Goal: Information Seeking & Learning: Learn about a topic

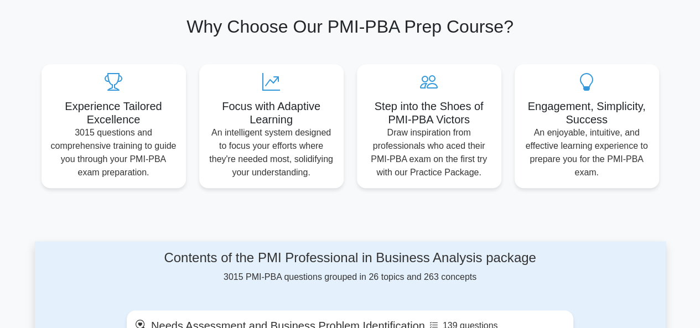
scroll to position [55, 0]
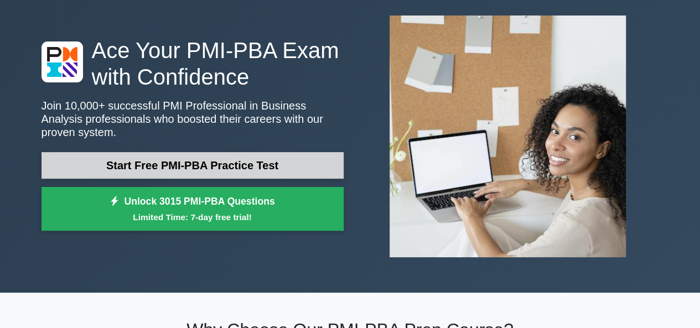
click at [197, 159] on link "Start Free PMI-PBA Practice Test" at bounding box center [192, 165] width 302 height 27
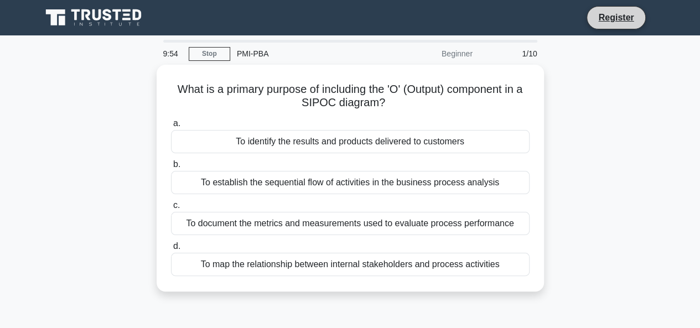
click at [608, 26] on li "Register" at bounding box center [615, 17] width 59 height 23
click at [610, 17] on link "Register" at bounding box center [615, 18] width 49 height 14
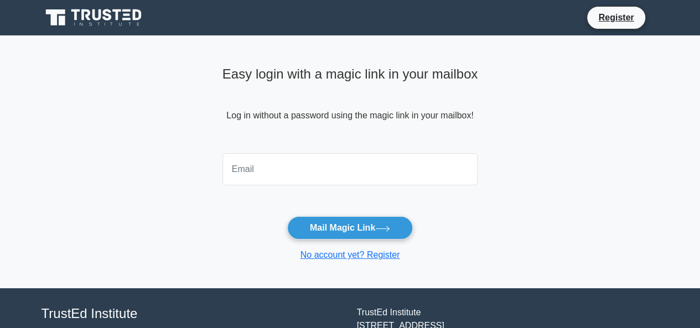
click at [393, 145] on div "Easy login with a magic link in your mailbox Log in without a password using th…" at bounding box center [350, 105] width 256 height 87
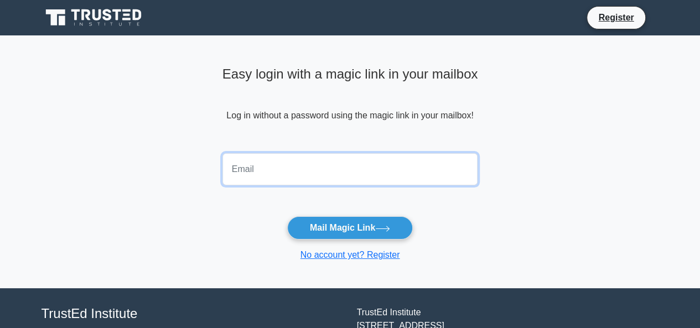
click at [382, 157] on input "email" at bounding box center [350, 169] width 256 height 32
type input "leoburchard23@gmail.com"
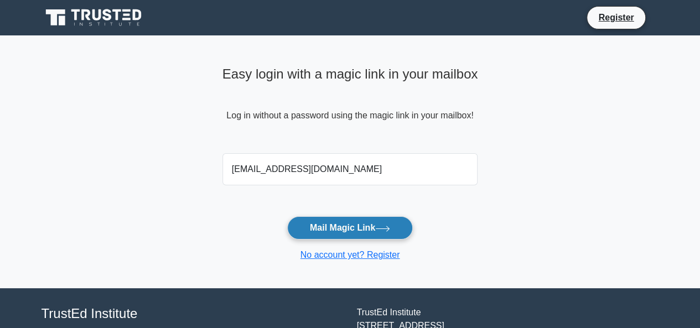
click at [374, 231] on button "Mail Magic Link" at bounding box center [350, 227] width 126 height 23
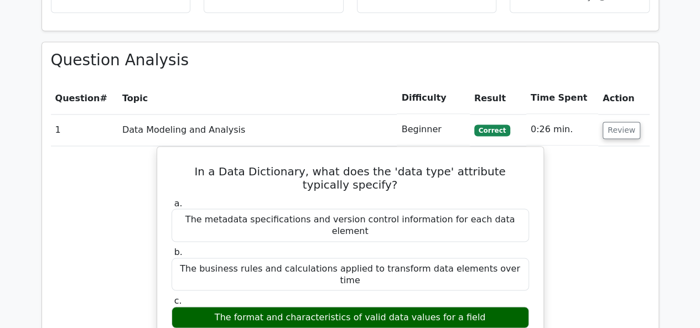
scroll to position [830, 0]
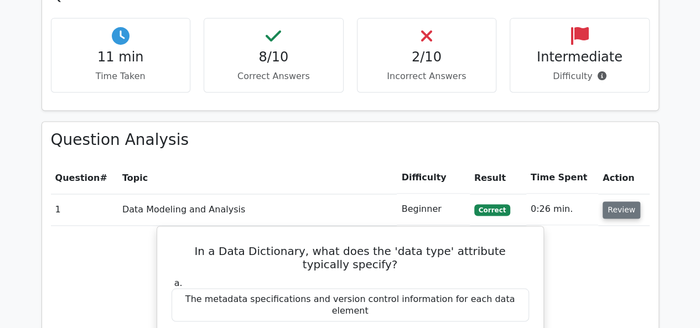
click at [611, 201] on button "Review" at bounding box center [621, 209] width 38 height 17
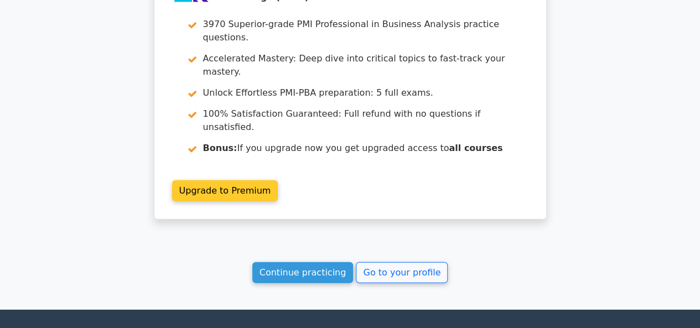
scroll to position [1476, 0]
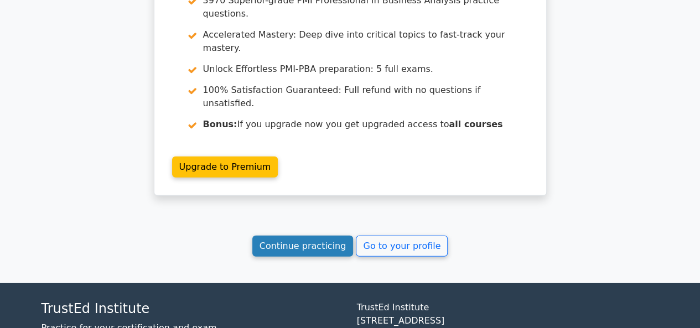
click at [281, 236] on link "Continue practicing" at bounding box center [302, 246] width 101 height 21
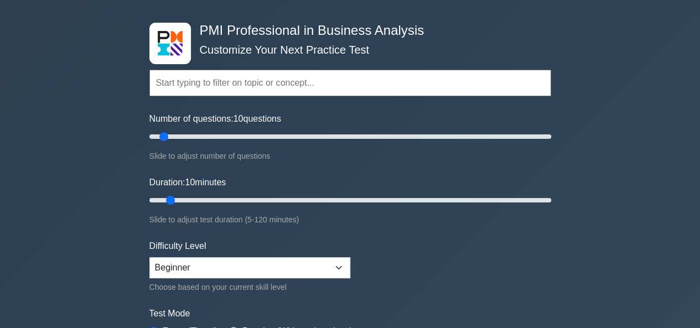
scroll to position [55, 0]
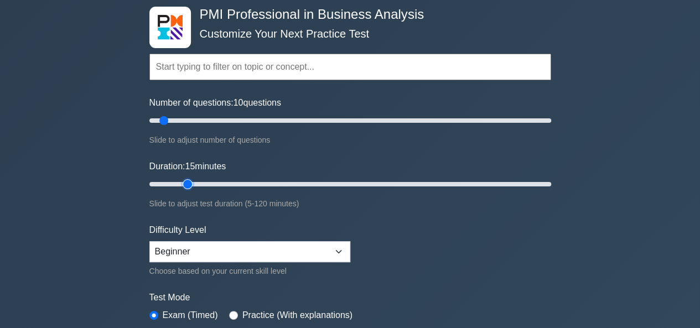
type input "15"
click at [180, 181] on input "Duration: 15 minutes" at bounding box center [350, 184] width 402 height 13
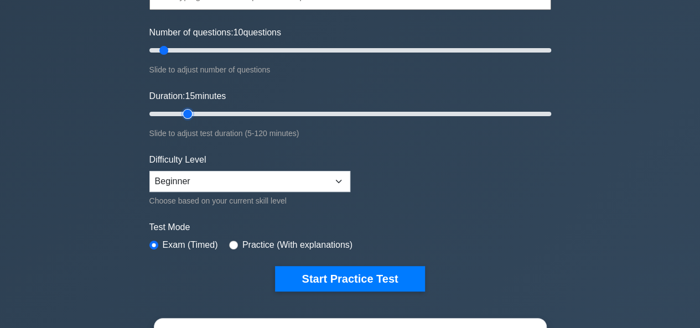
scroll to position [166, 0]
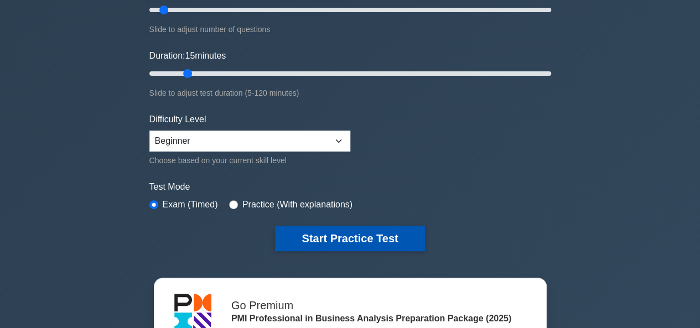
click at [359, 230] on button "Start Practice Test" at bounding box center [349, 238] width 149 height 25
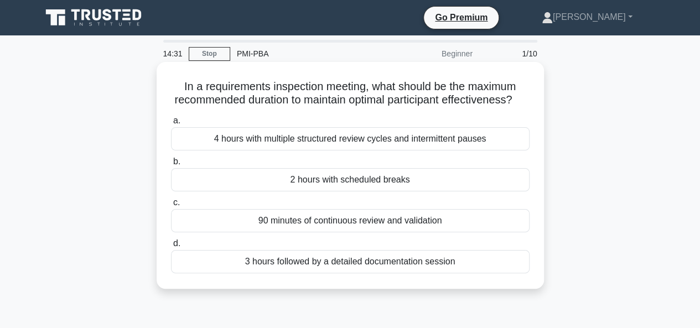
click at [345, 191] on div "2 hours with scheduled breaks" at bounding box center [350, 179] width 358 height 23
click at [171, 165] on input "b. 2 hours with scheduled breaks" at bounding box center [171, 161] width 0 height 7
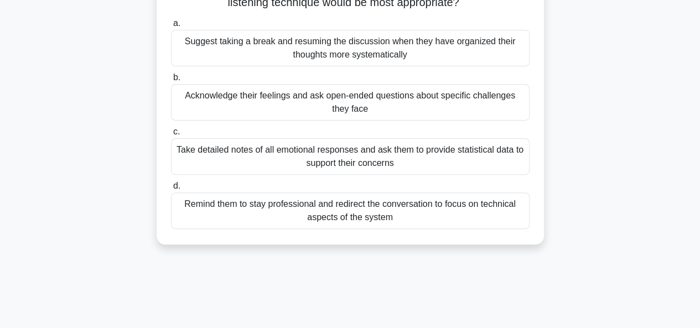
scroll to position [55, 0]
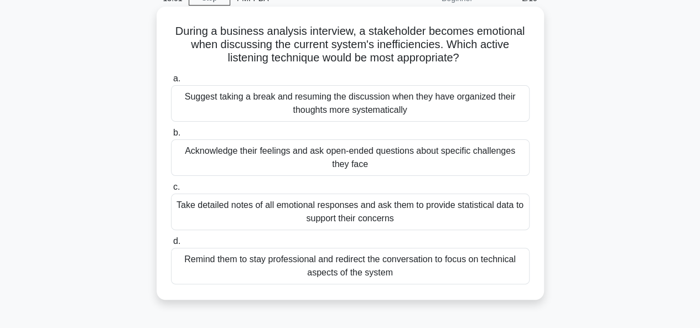
click at [281, 150] on div "Acknowledge their feelings and ask open-ended questions about specific challeng…" at bounding box center [350, 157] width 358 height 37
click at [171, 137] on input "b. Acknowledge their feelings and ask open-ended questions about specific chall…" at bounding box center [171, 132] width 0 height 7
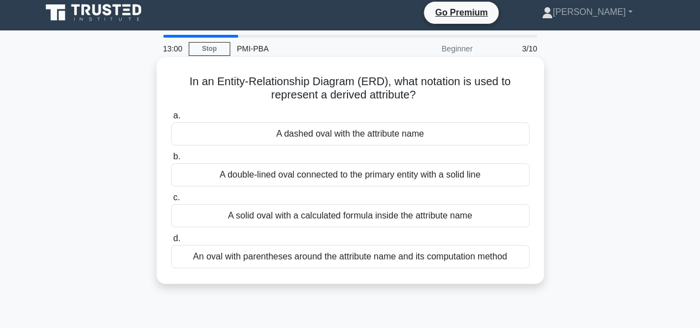
scroll to position [0, 0]
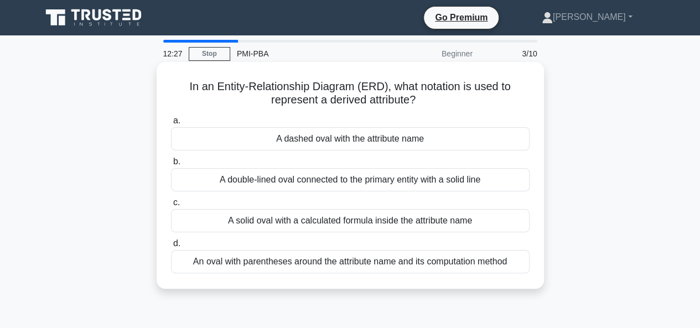
drag, startPoint x: 417, startPoint y: 102, endPoint x: 184, endPoint y: 89, distance: 233.2
click at [184, 89] on h5 "In an Entity-Relationship Diagram (ERD), what notation is used to represent a d…" at bounding box center [350, 94] width 361 height 28
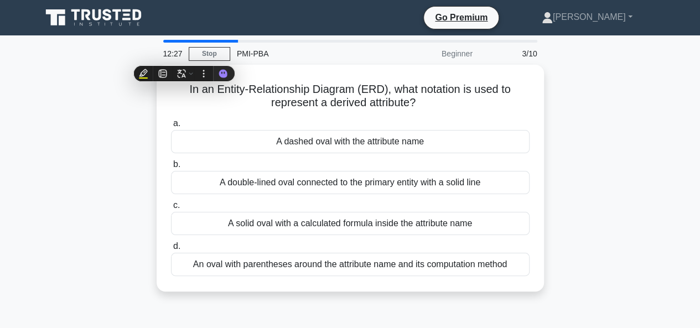
copy h5 "In an Entity-Relationship Diagram (ERD), what notation is used to represent a d…"
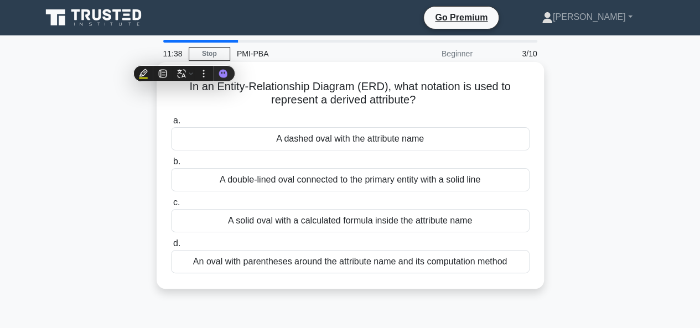
click at [386, 137] on div "A dashed oval with the attribute name" at bounding box center [350, 138] width 358 height 23
click at [171, 124] on input "a. A dashed oval with the attribute name" at bounding box center [171, 120] width 0 height 7
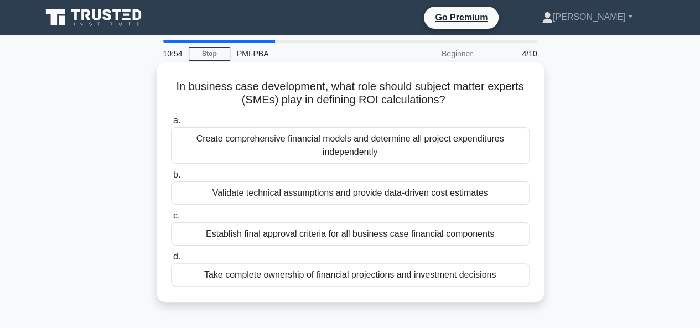
click at [405, 234] on div "Establish final approval criteria for all business case financial components" at bounding box center [350, 233] width 358 height 23
click at [171, 220] on input "c. Establish final approval criteria for all business case financial components" at bounding box center [171, 215] width 0 height 7
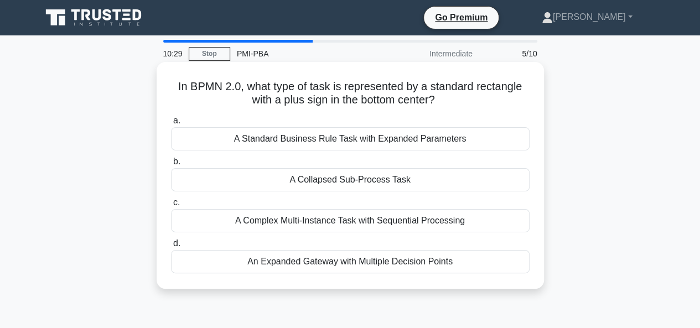
drag, startPoint x: 290, startPoint y: 94, endPoint x: 447, endPoint y: 96, distance: 156.5
click at [447, 96] on h5 "In BPMN 2.0, what type of task is represented by a standard rectangle with a pl…" at bounding box center [350, 94] width 361 height 28
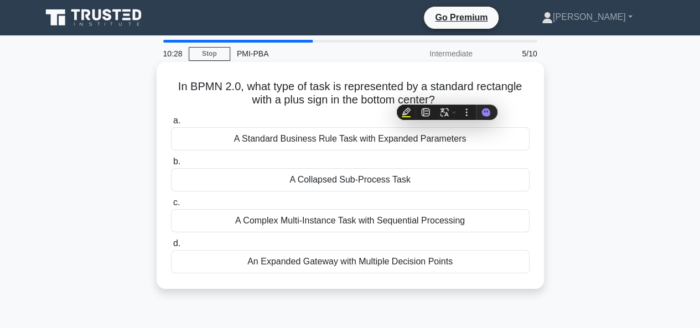
copy h5 "In BPMN 2.0, what type of task is represented by a standard rectangle with a pl…"
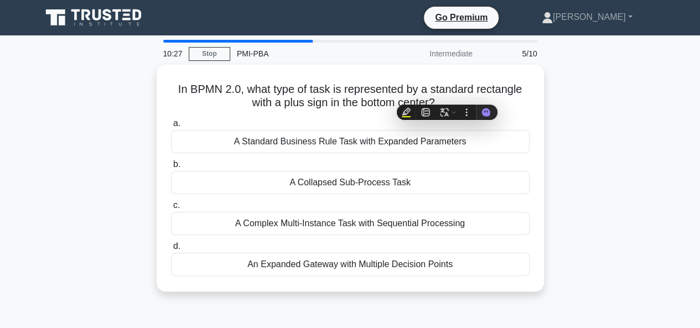
click at [446, 19] on div "Go Premium Leonard Profile Settings Profile Settings Go Premium Leonard Profile…" at bounding box center [408, 17] width 502 height 23
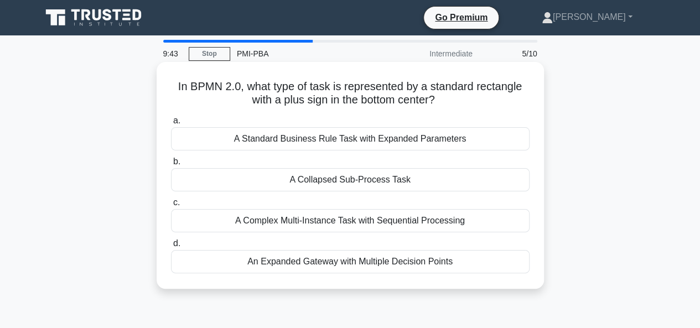
click at [341, 183] on div "A Collapsed Sub-Process Task" at bounding box center [350, 179] width 358 height 23
click at [171, 165] on input "b. A Collapsed Sub-Process Task" at bounding box center [171, 161] width 0 height 7
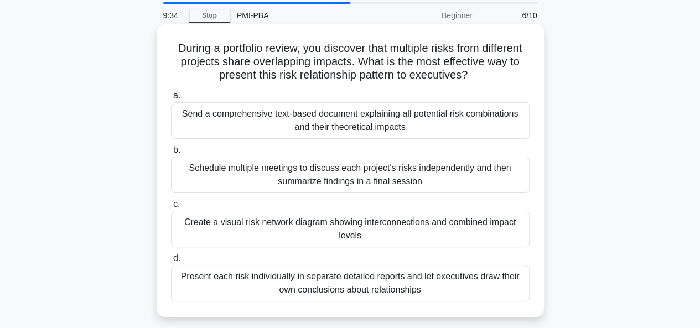
scroll to position [55, 0]
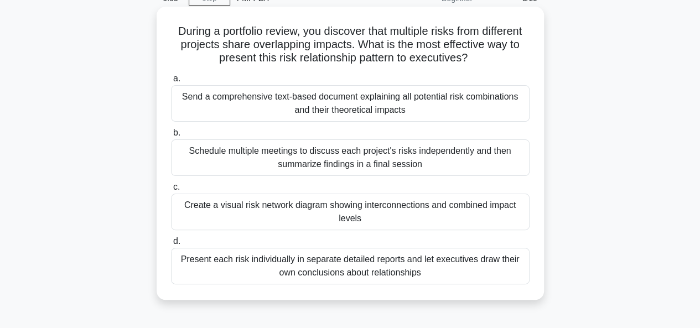
click at [376, 213] on div "Create a visual risk network diagram showing interconnections and combined impa…" at bounding box center [350, 212] width 358 height 37
click at [171, 191] on input "c. Create a visual risk network diagram showing interconnections and combined i…" at bounding box center [171, 187] width 0 height 7
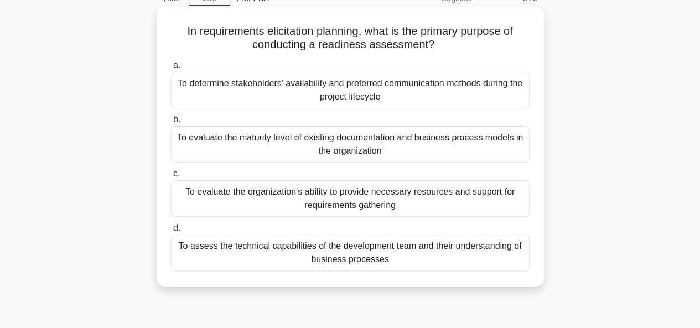
click at [428, 137] on div "To evaluate the maturity level of existing documentation and business process m…" at bounding box center [350, 144] width 358 height 37
click at [171, 123] on input "b. To evaluate the maturity level of existing documentation and business proces…" at bounding box center [171, 119] width 0 height 7
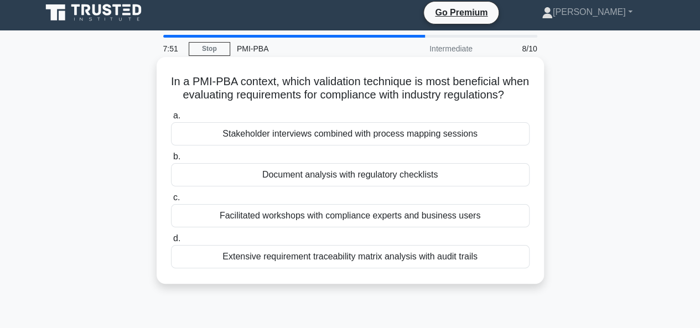
scroll to position [0, 0]
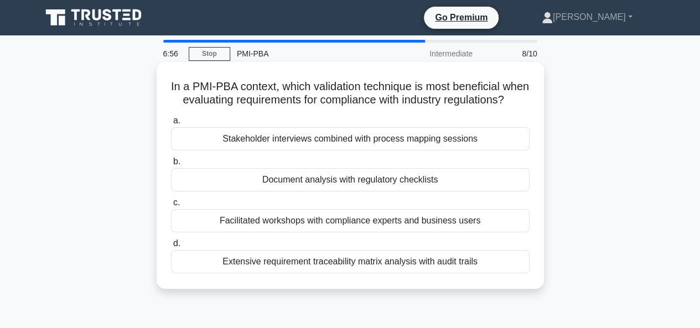
click at [420, 231] on div "Facilitated workshops with compliance experts and business users" at bounding box center [350, 220] width 358 height 23
click at [171, 206] on input "c. Facilitated workshops with compliance experts and business users" at bounding box center [171, 202] width 0 height 7
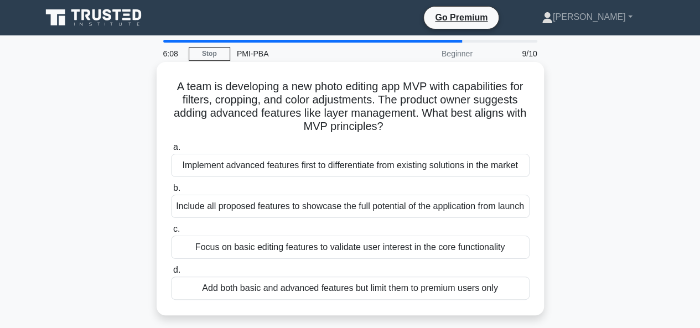
click at [419, 258] on div "Focus on basic editing features to validate user interest in the core functiona…" at bounding box center [350, 247] width 358 height 23
click at [171, 233] on input "c. Focus on basic editing features to validate user interest in the core functi…" at bounding box center [171, 229] width 0 height 7
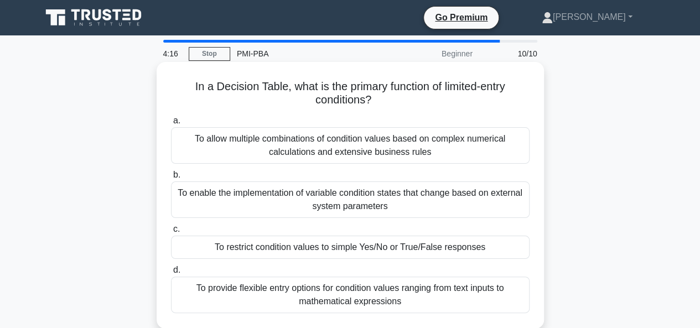
drag, startPoint x: 189, startPoint y: 88, endPoint x: 380, endPoint y: 103, distance: 192.0
click at [380, 103] on h5 "In a Decision Table, what is the primary function of limited-entry conditions? …" at bounding box center [350, 94] width 361 height 28
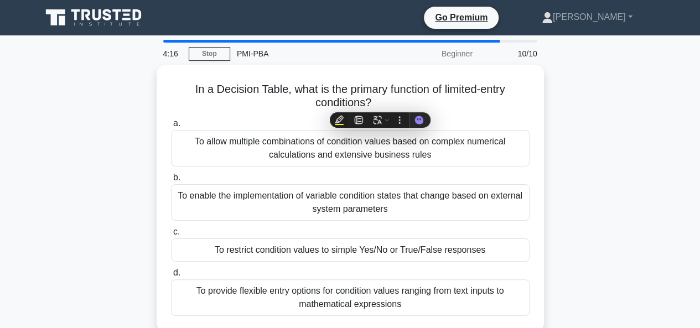
copy h5 "In a Decision Table, what is the primary function of limited-entry conditions?"
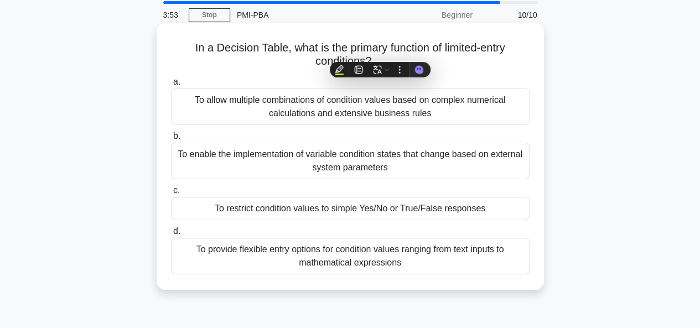
scroll to position [55, 0]
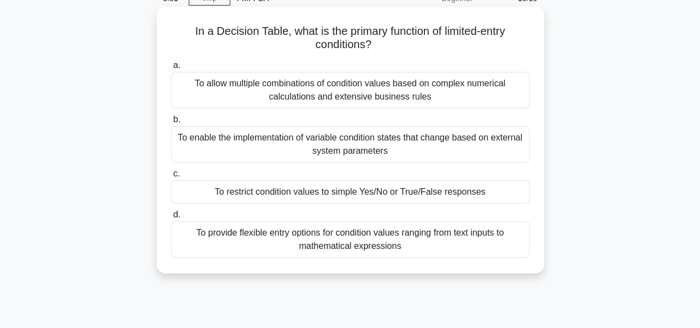
click at [381, 191] on div "To restrict condition values to simple Yes/No or True/False responses" at bounding box center [350, 191] width 358 height 23
click at [171, 178] on input "c. To restrict condition values to simple Yes/No or True/False responses" at bounding box center [171, 173] width 0 height 7
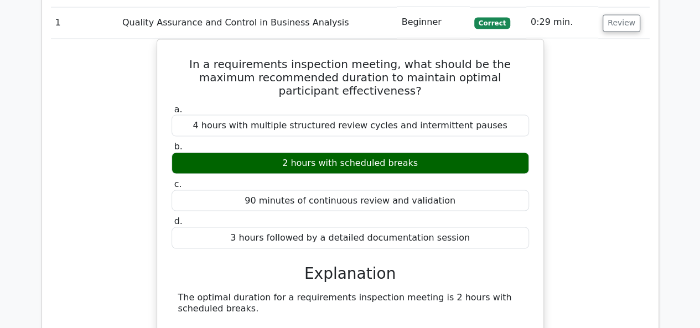
scroll to position [940, 0]
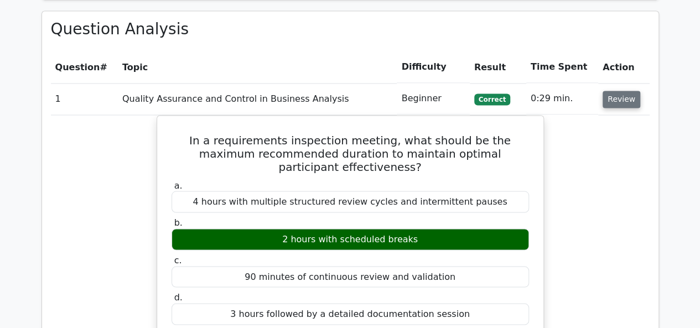
click at [611, 91] on button "Review" at bounding box center [621, 99] width 38 height 17
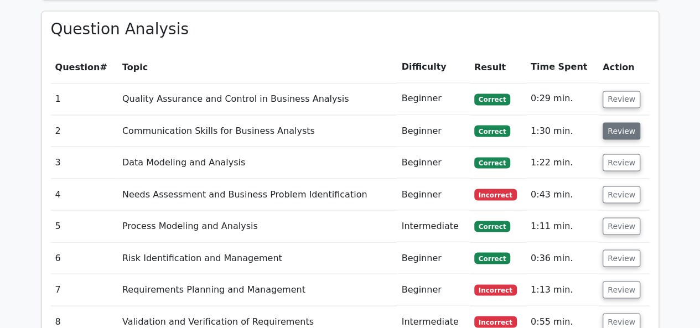
click at [612, 122] on button "Review" at bounding box center [621, 130] width 38 height 17
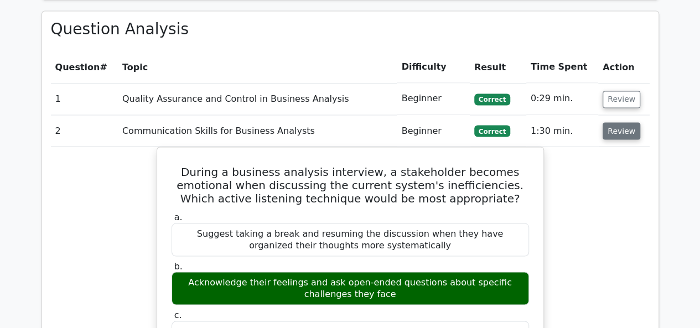
click at [612, 122] on button "Review" at bounding box center [621, 130] width 38 height 17
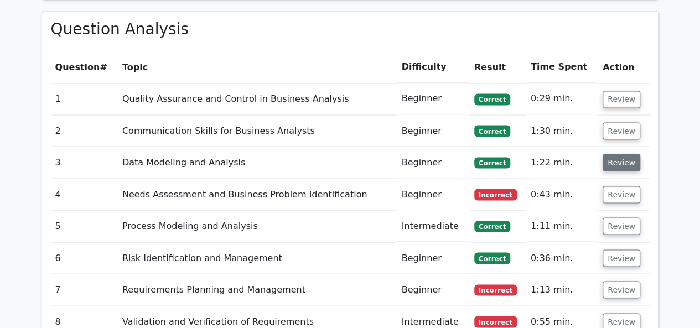
click at [611, 154] on button "Review" at bounding box center [621, 162] width 38 height 17
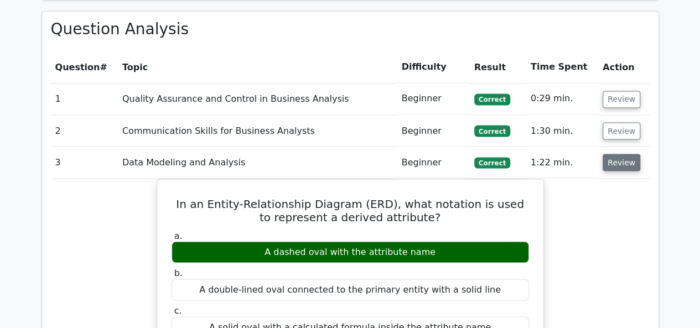
scroll to position [996, 0]
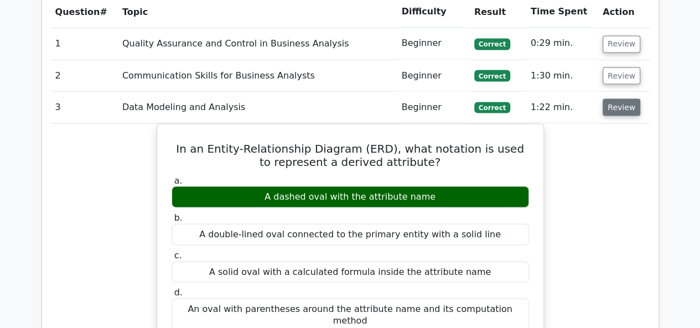
click at [622, 98] on button "Review" at bounding box center [621, 106] width 38 height 17
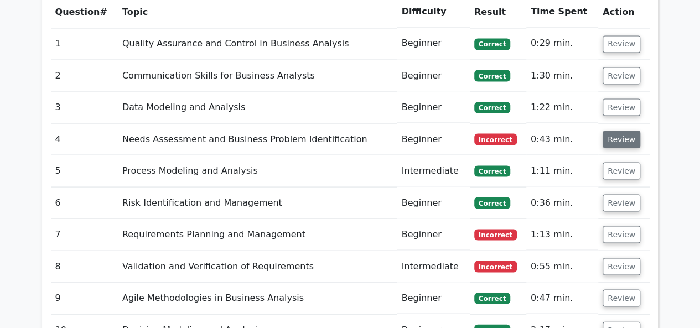
click at [616, 131] on button "Review" at bounding box center [621, 139] width 38 height 17
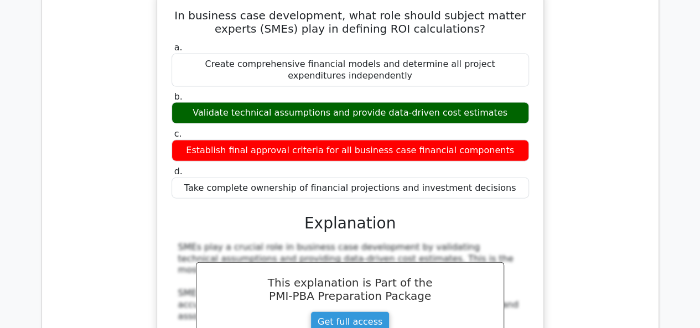
scroll to position [1051, 0]
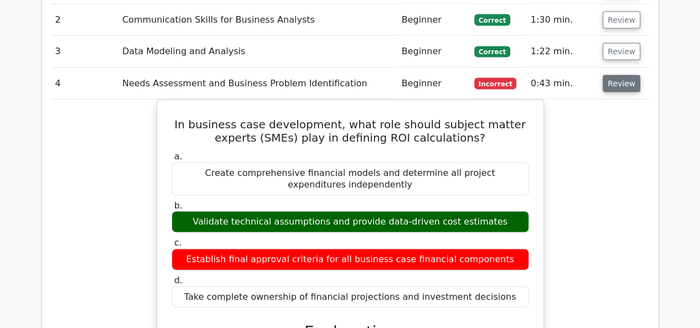
drag, startPoint x: 623, startPoint y: 40, endPoint x: 622, endPoint y: 35, distance: 5.8
click at [622, 75] on button "Review" at bounding box center [621, 83] width 38 height 17
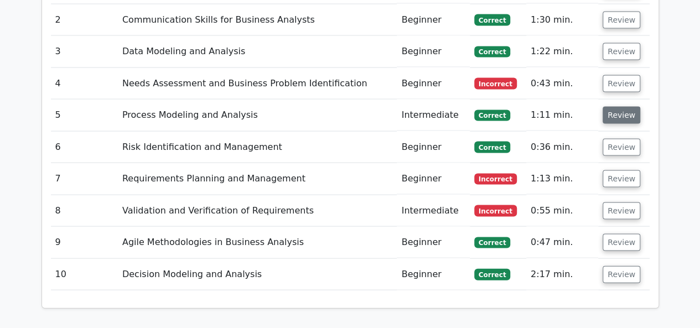
click at [617, 107] on button "Review" at bounding box center [621, 115] width 38 height 17
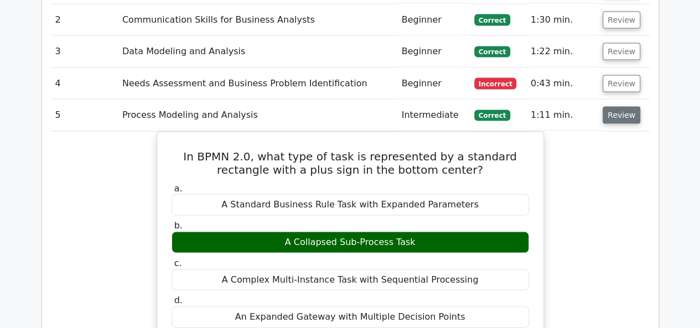
click at [617, 107] on button "Review" at bounding box center [621, 115] width 38 height 17
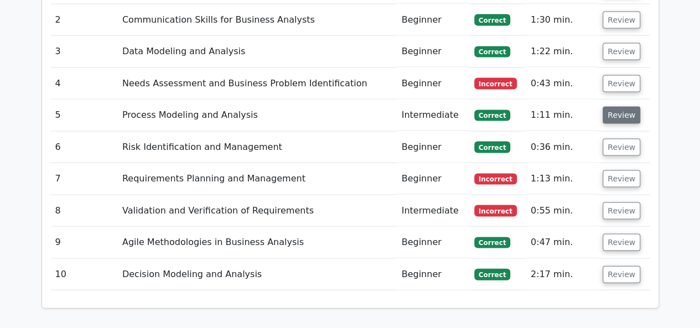
click at [623, 107] on button "Review" at bounding box center [621, 115] width 38 height 17
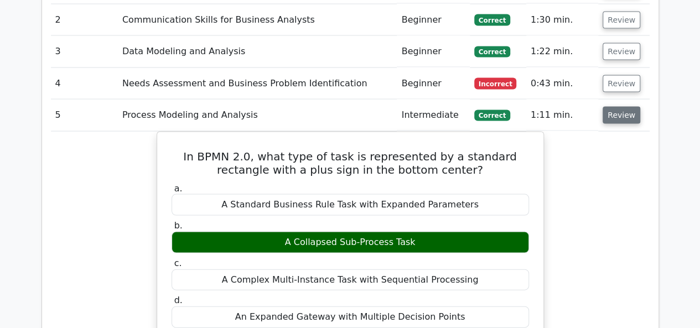
click at [623, 107] on button "Review" at bounding box center [621, 115] width 38 height 17
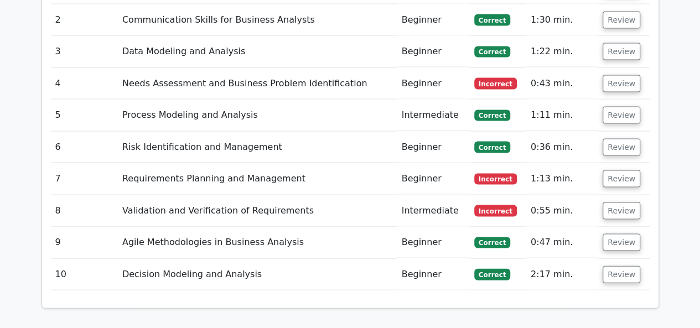
click at [621, 132] on td "Review" at bounding box center [623, 148] width 51 height 32
click at [621, 139] on button "Review" at bounding box center [621, 147] width 38 height 17
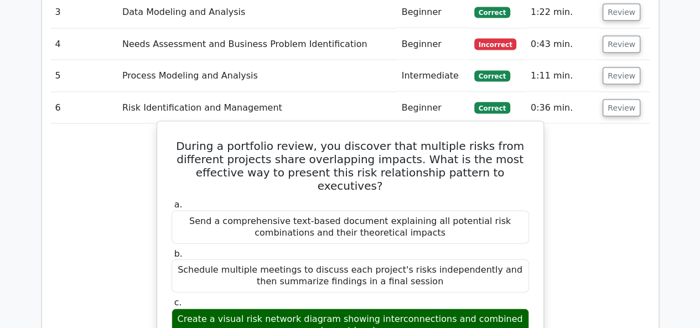
scroll to position [1106, 0]
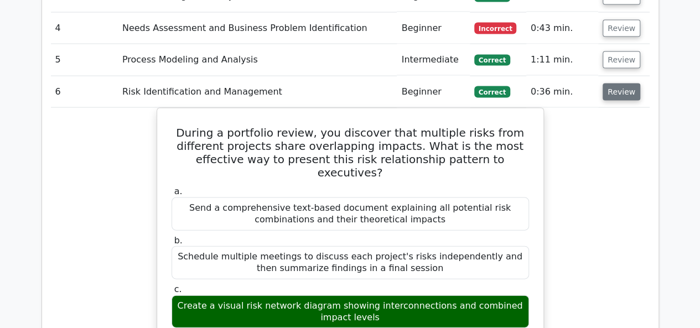
click at [610, 84] on button "Review" at bounding box center [621, 92] width 38 height 17
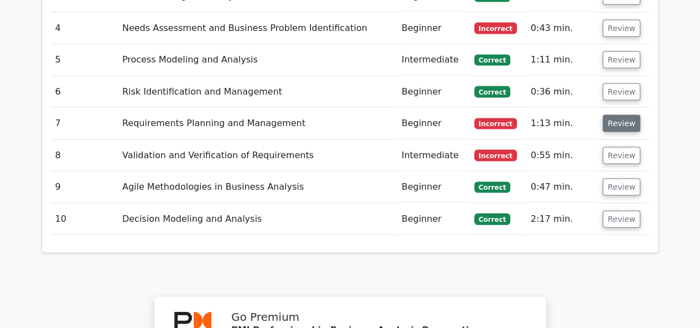
click at [608, 115] on button "Review" at bounding box center [621, 123] width 38 height 17
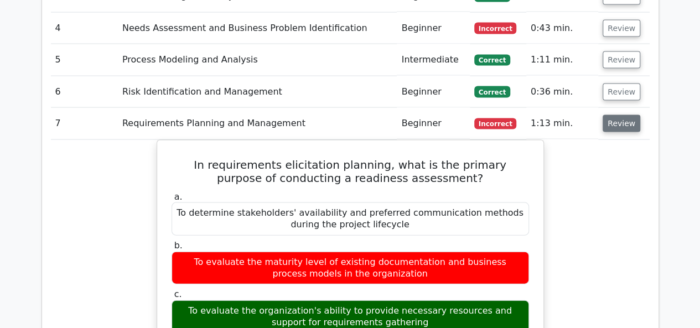
click at [627, 115] on button "Review" at bounding box center [621, 123] width 38 height 17
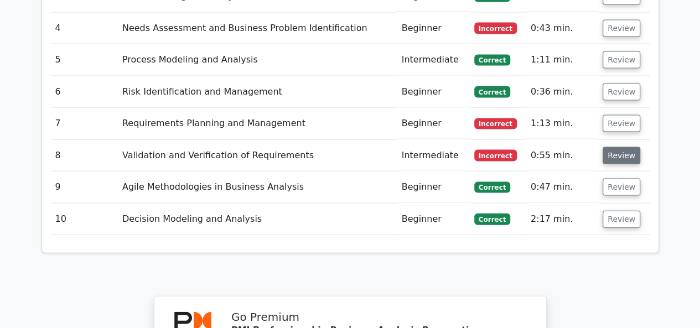
click at [620, 147] on button "Review" at bounding box center [621, 155] width 38 height 17
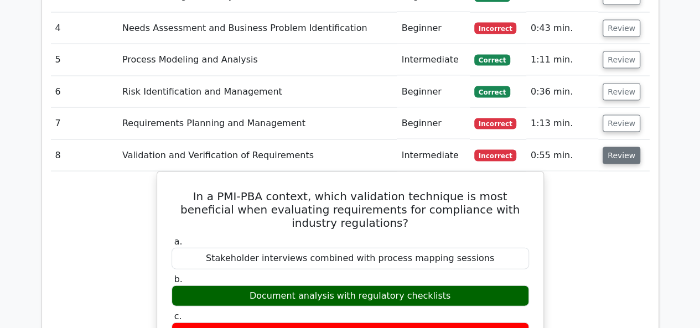
click at [615, 147] on button "Review" at bounding box center [621, 155] width 38 height 17
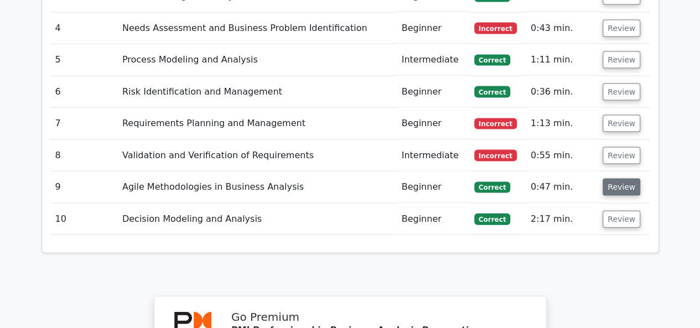
click at [615, 179] on button "Review" at bounding box center [621, 187] width 38 height 17
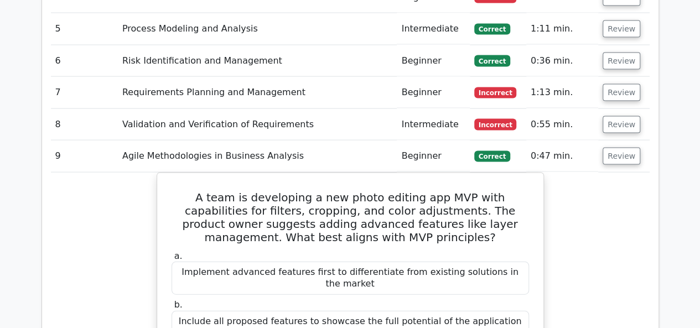
scroll to position [1162, 0]
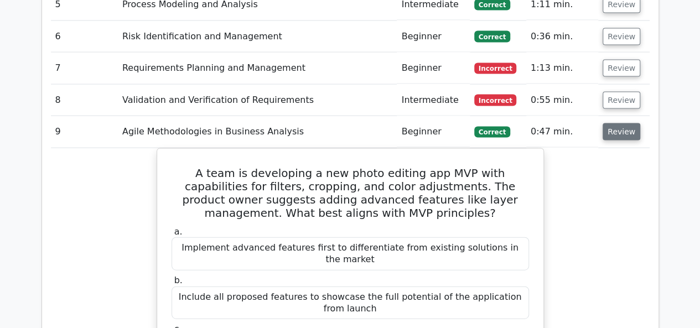
click at [623, 123] on button "Review" at bounding box center [621, 131] width 38 height 17
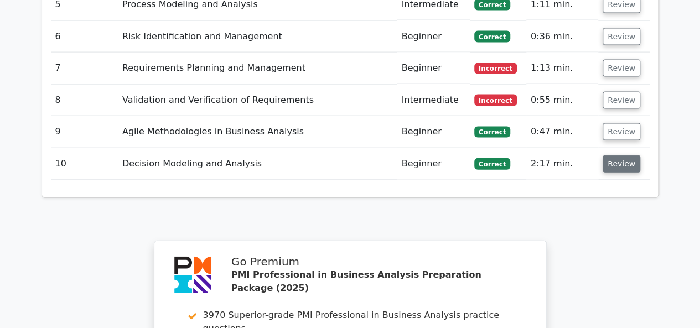
click at [615, 155] on button "Review" at bounding box center [621, 163] width 38 height 17
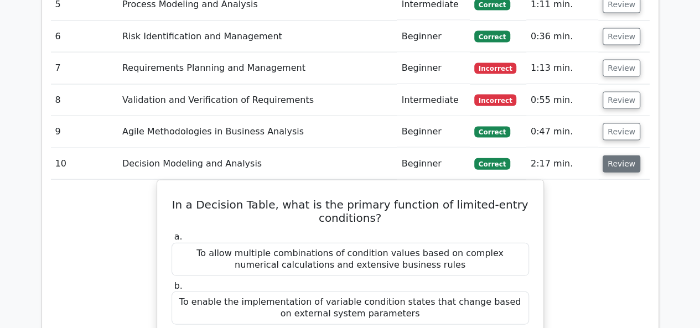
click at [624, 155] on button "Review" at bounding box center [621, 163] width 38 height 17
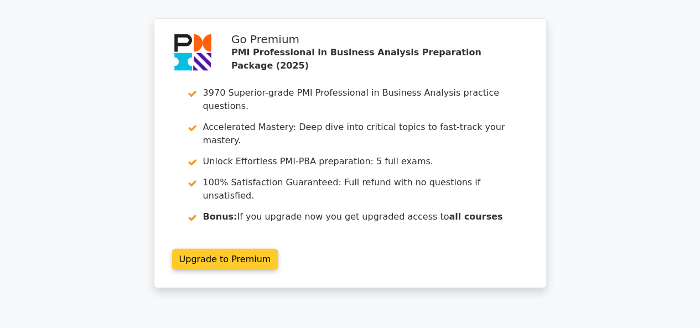
scroll to position [1383, 0]
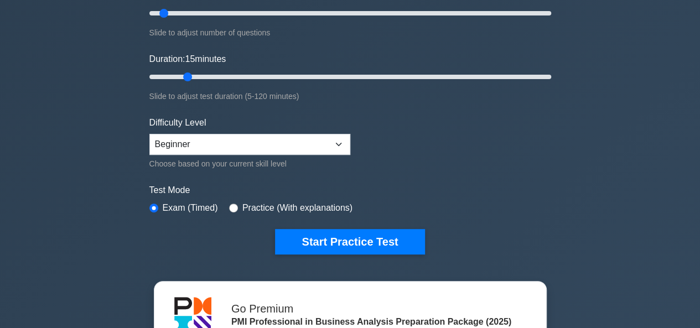
scroll to position [166, 0]
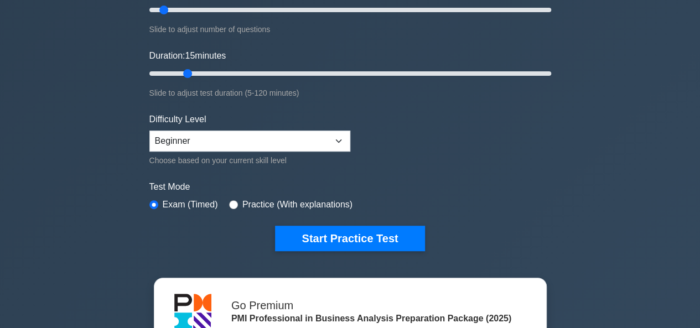
drag, startPoint x: 669, startPoint y: 98, endPoint x: 648, endPoint y: 76, distance: 30.5
click at [659, 89] on div "PMI Professional in Business Analysis Customize Your Next Practice Test Topics …" at bounding box center [350, 196] width 700 height 654
